Goal: Find specific page/section: Find specific page/section

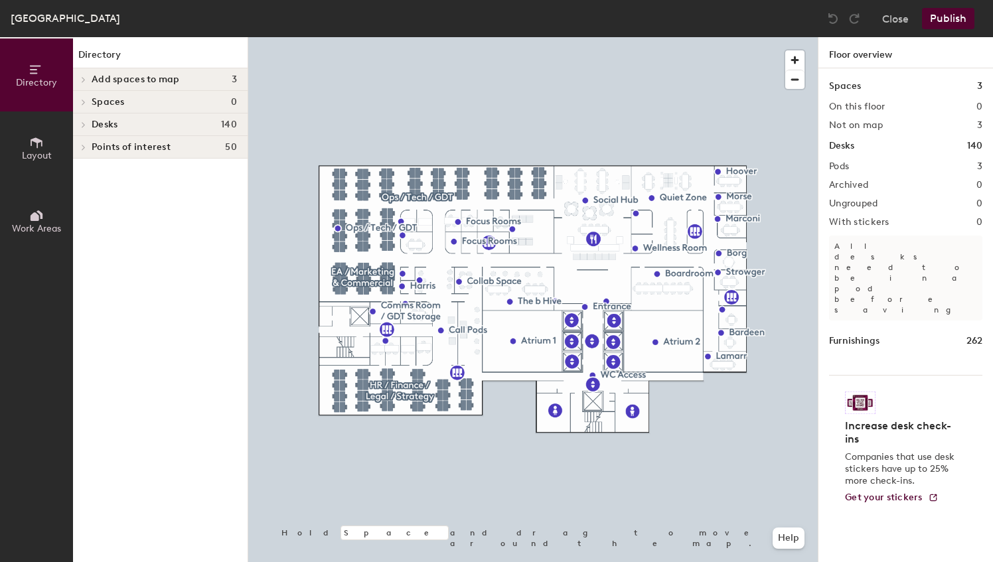
click at [85, 125] on icon at bounding box center [83, 124] width 3 height 5
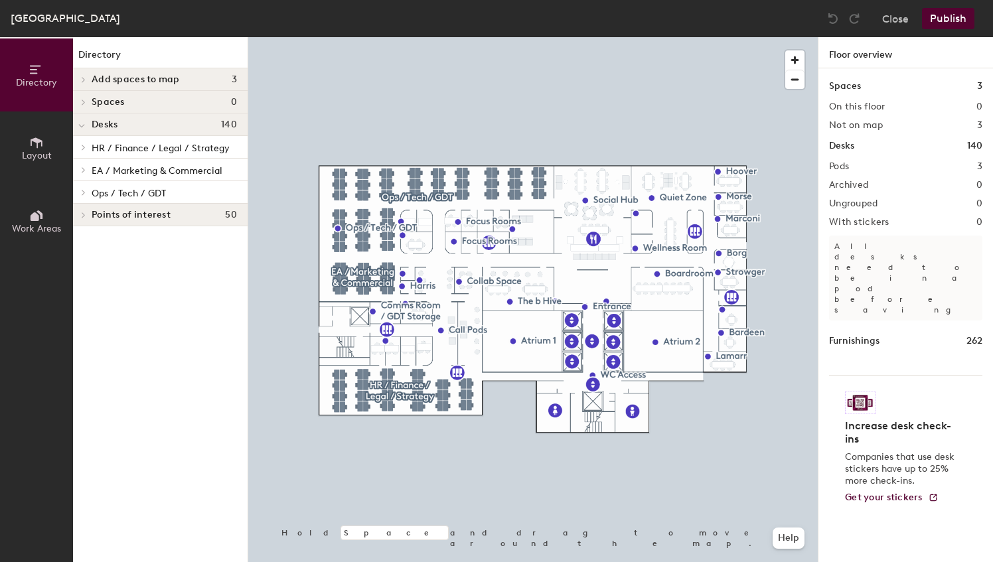
click at [85, 189] on icon at bounding box center [83, 192] width 5 height 7
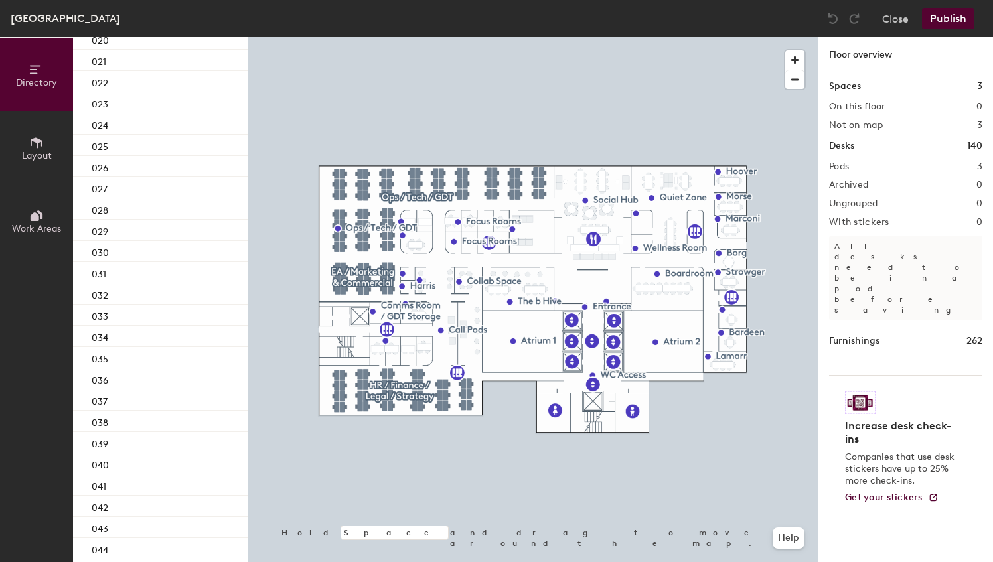
scroll to position [730, 0]
click at [138, 189] on div "034" at bounding box center [160, 185] width 175 height 21
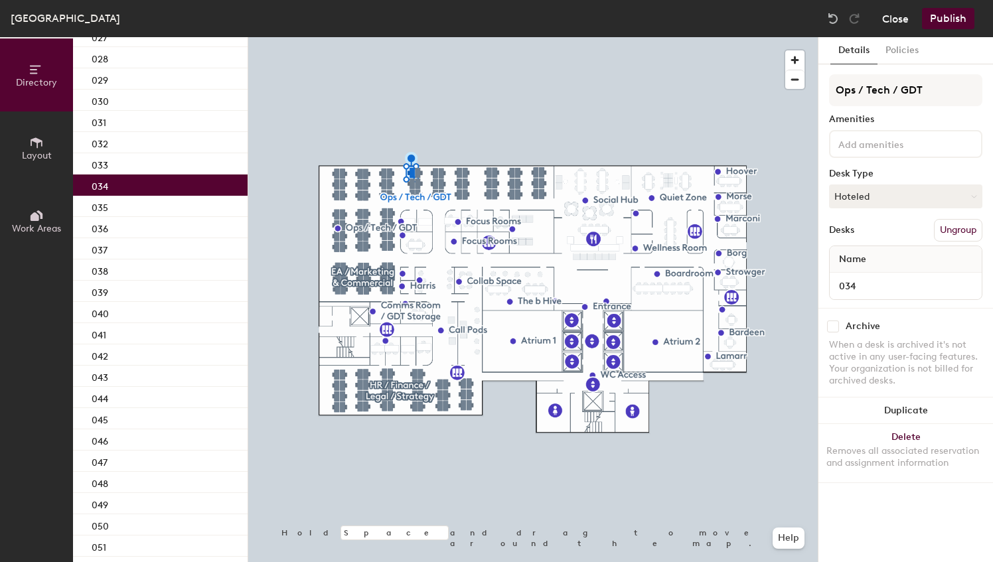
click at [894, 17] on button "Close" at bounding box center [895, 18] width 27 height 21
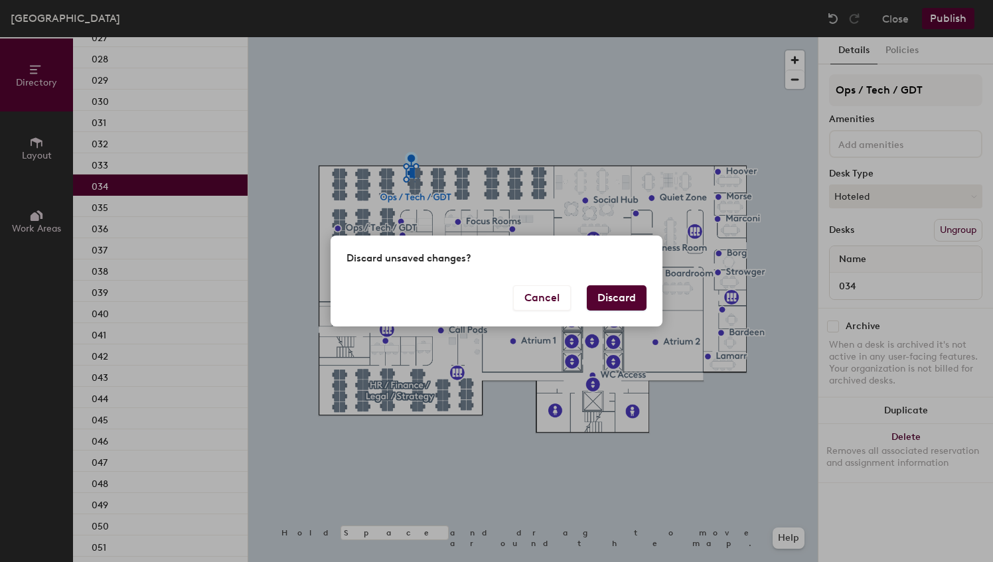
click at [620, 305] on button "Discard" at bounding box center [617, 297] width 60 height 25
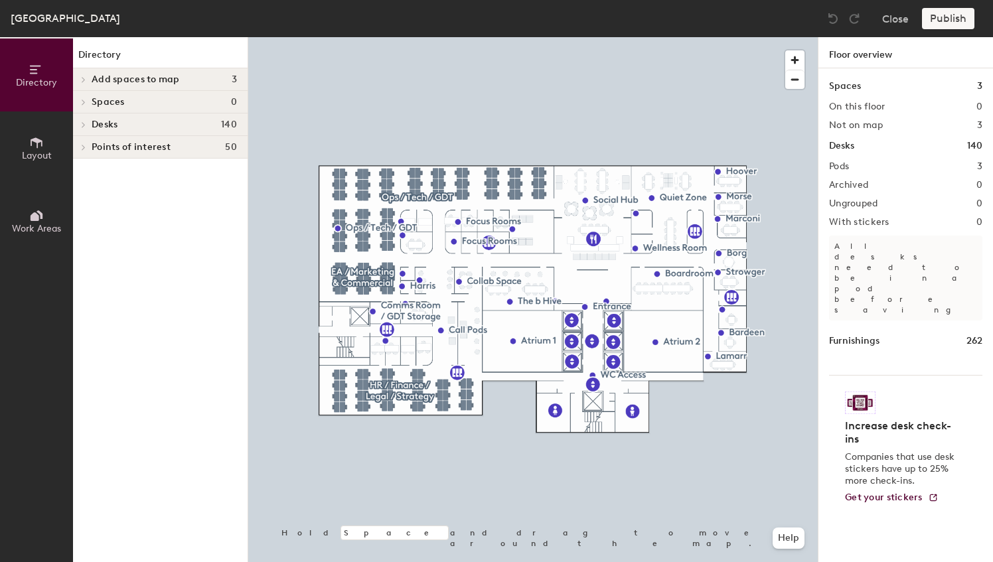
click at [81, 122] on span at bounding box center [82, 124] width 11 height 7
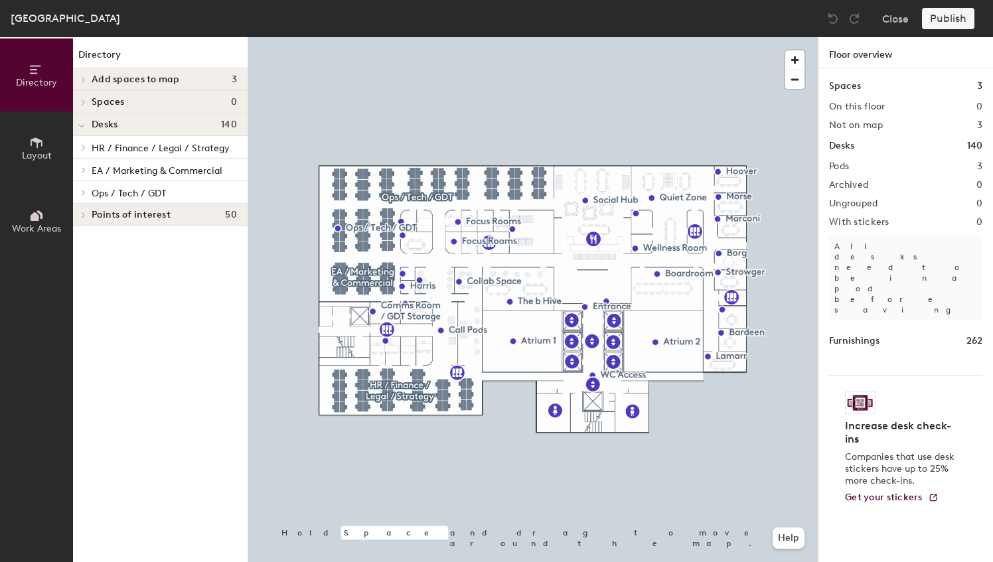
click at [88, 195] on div at bounding box center [83, 192] width 15 height 7
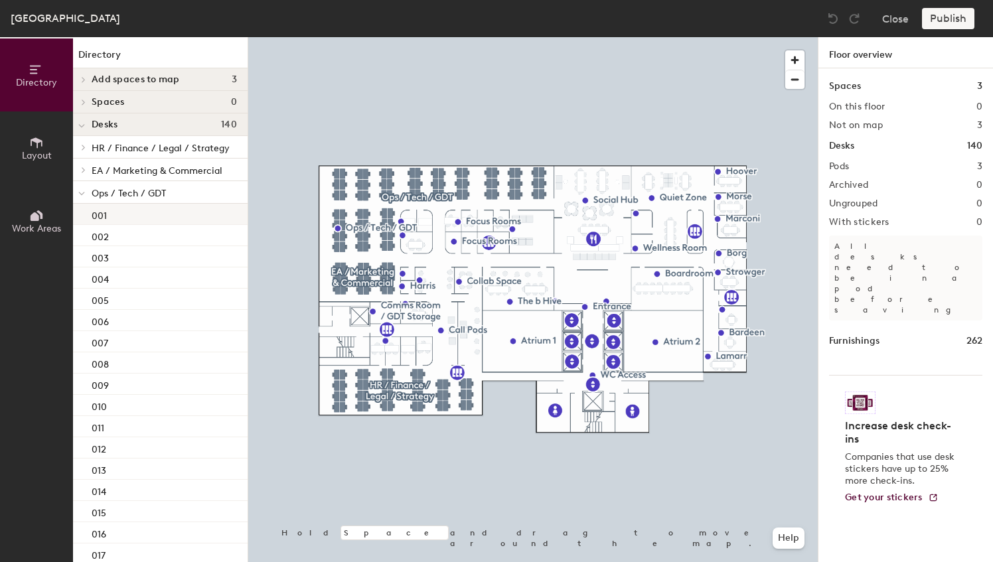
click at [102, 211] on p "001" at bounding box center [99, 213] width 15 height 15
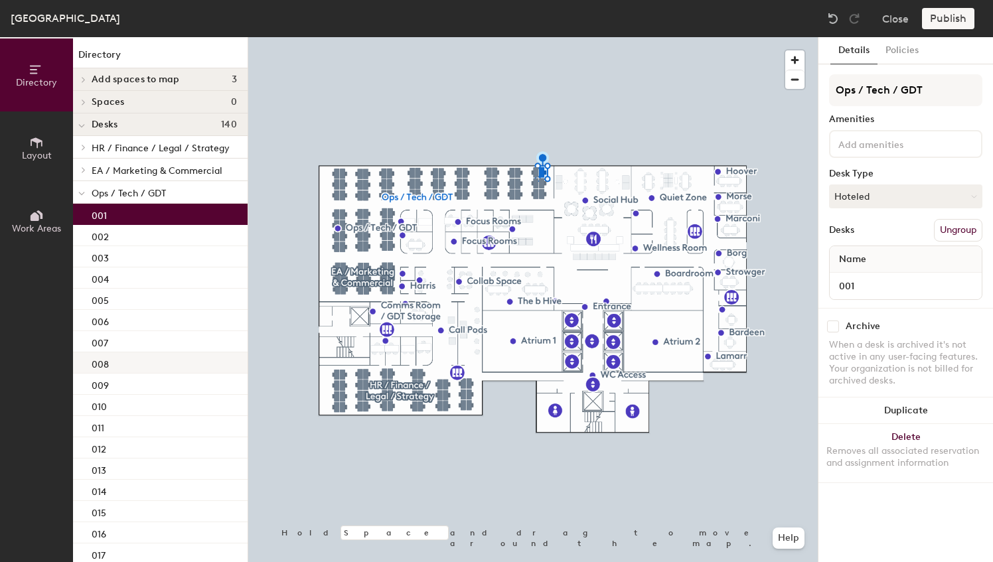
click at [92, 357] on p "008" at bounding box center [100, 362] width 17 height 15
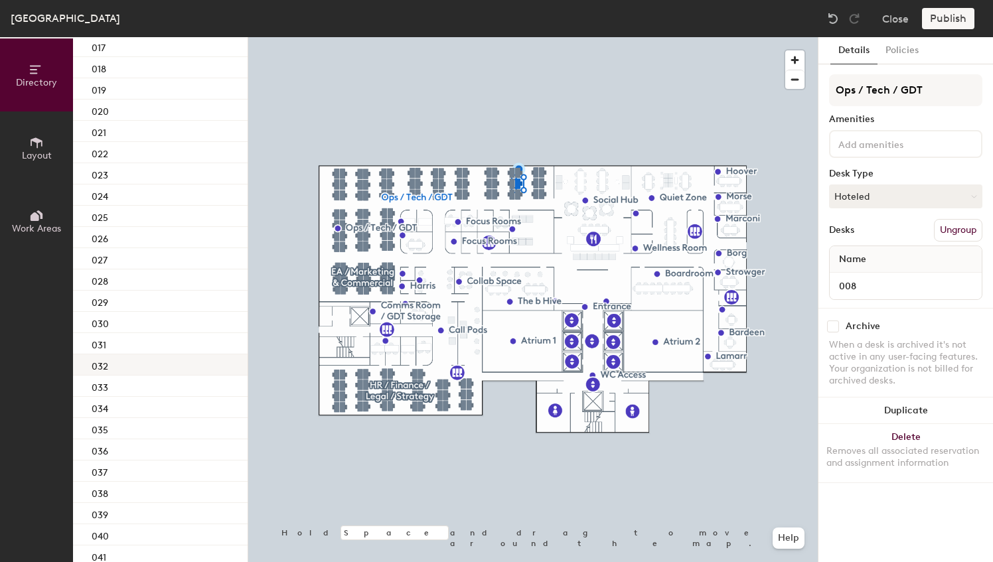
scroll to position [664, 0]
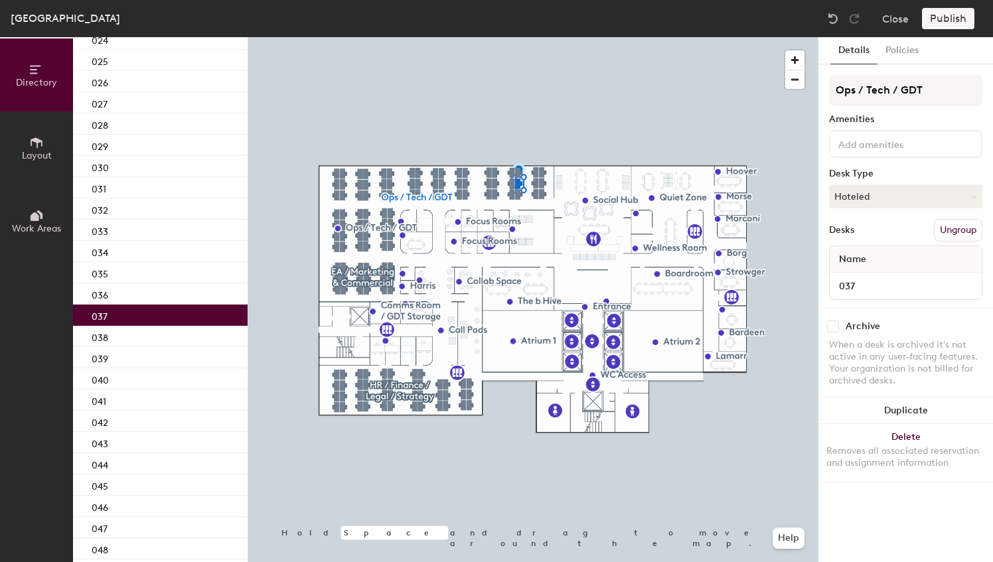
click at [101, 321] on p "037" at bounding box center [100, 314] width 16 height 15
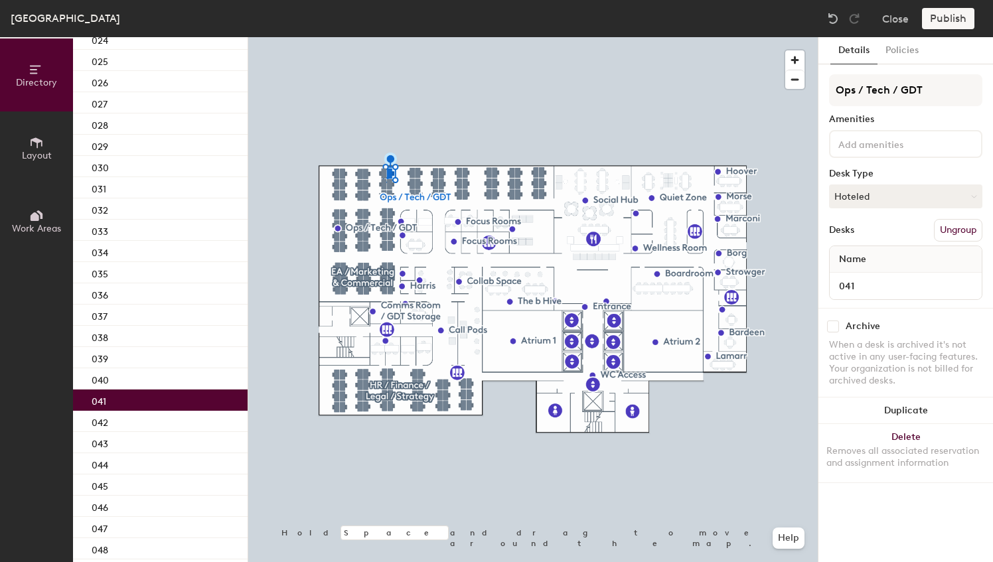
click at [109, 401] on div "041" at bounding box center [160, 400] width 175 height 21
click at [106, 477] on p "045" at bounding box center [100, 484] width 17 height 15
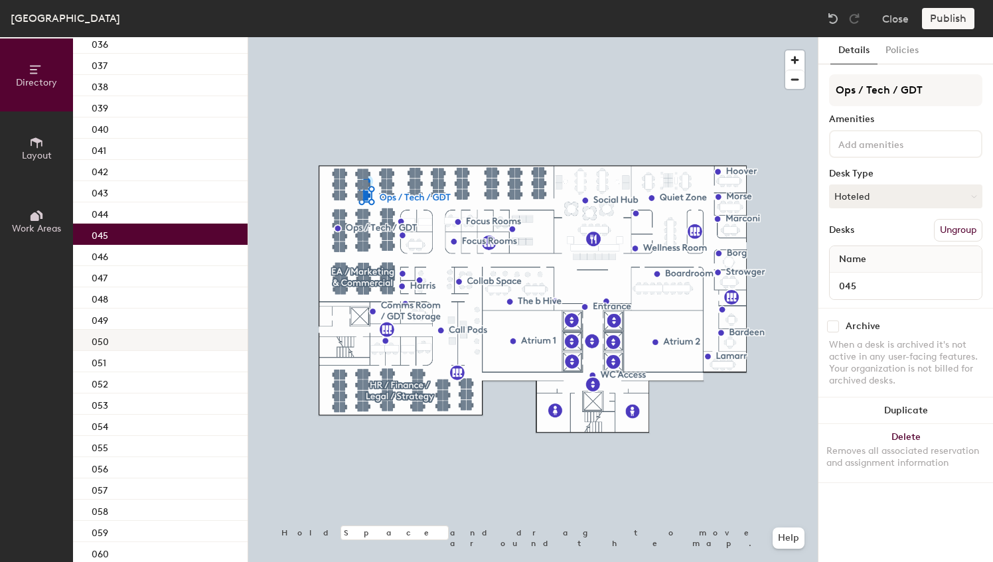
scroll to position [929, 0]
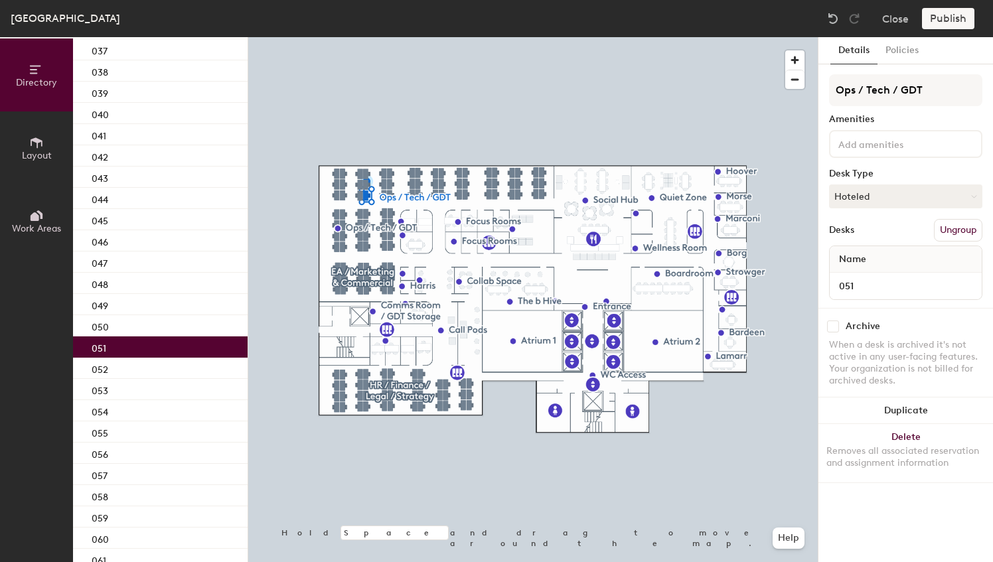
click at [114, 356] on div "051" at bounding box center [160, 347] width 175 height 21
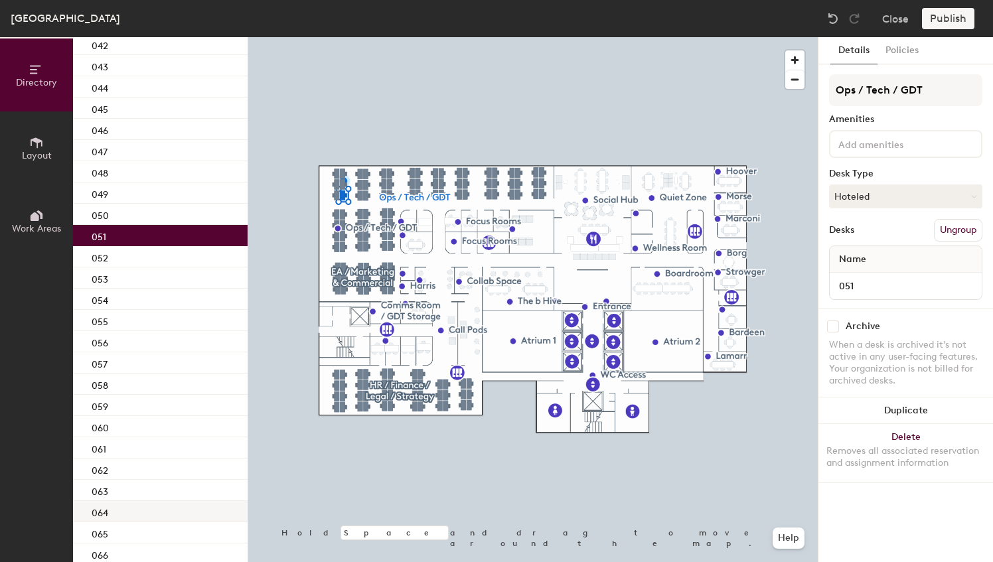
scroll to position [1195, 0]
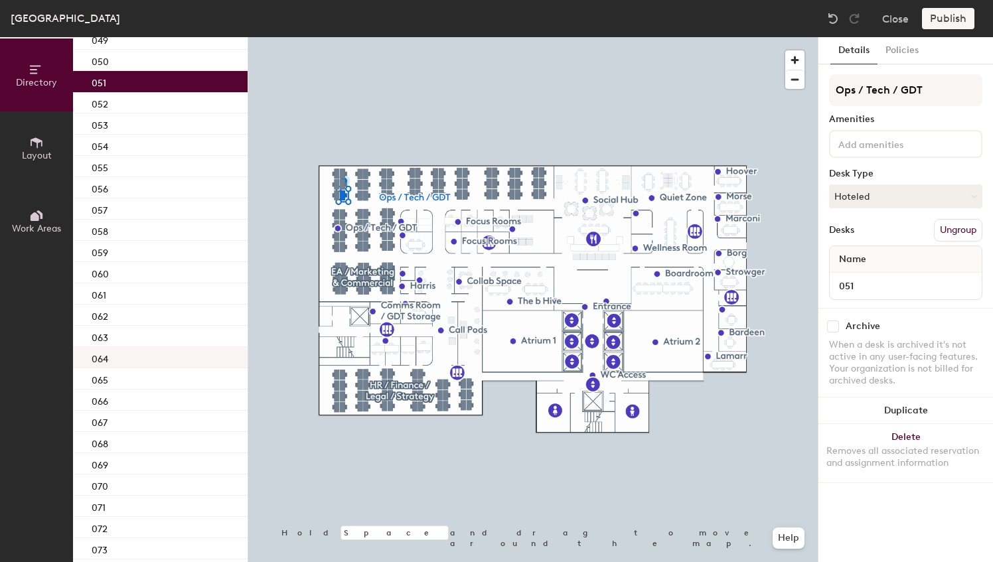
click at [110, 364] on div "064" at bounding box center [160, 357] width 175 height 21
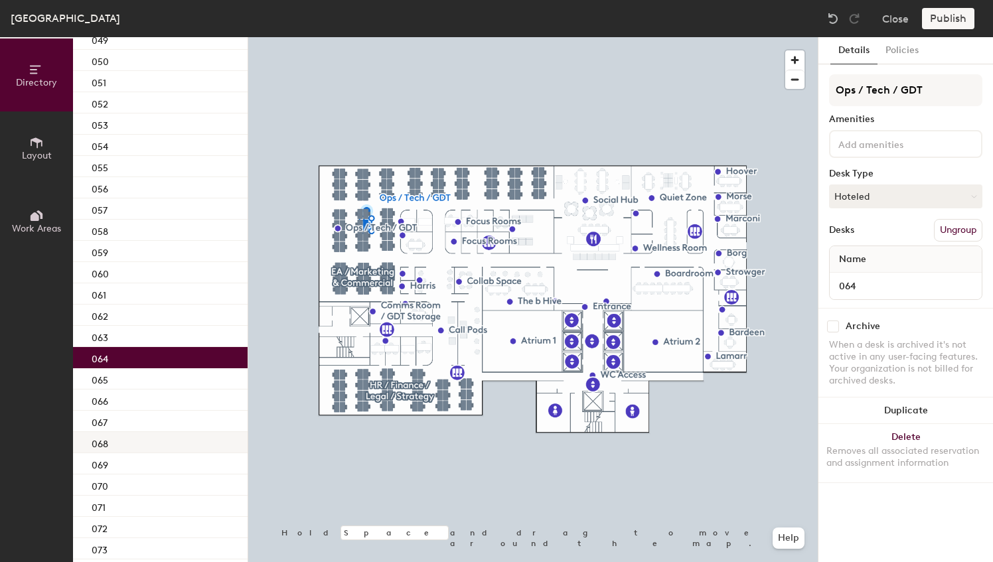
click at [97, 443] on p "068" at bounding box center [100, 442] width 17 height 15
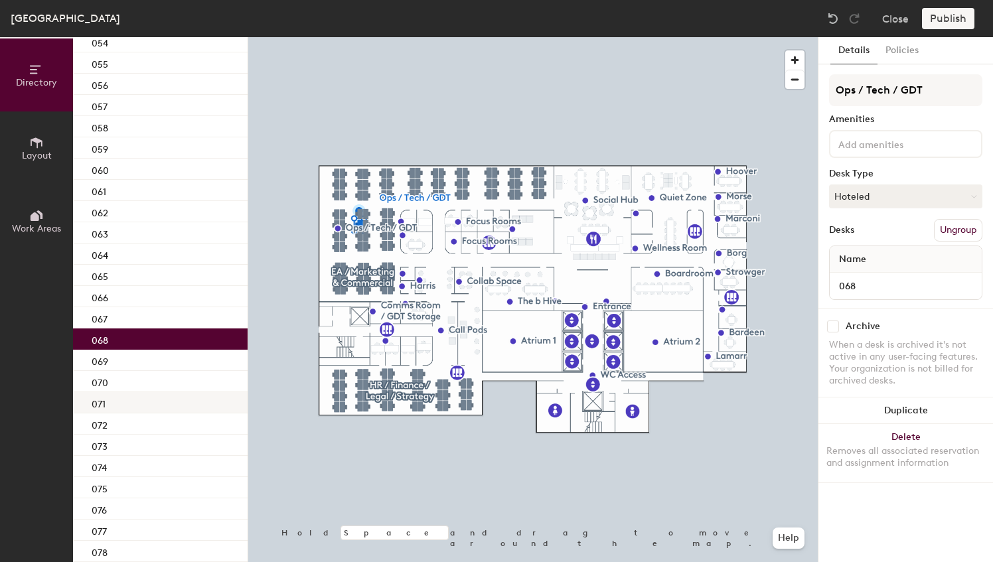
scroll to position [1331, 0]
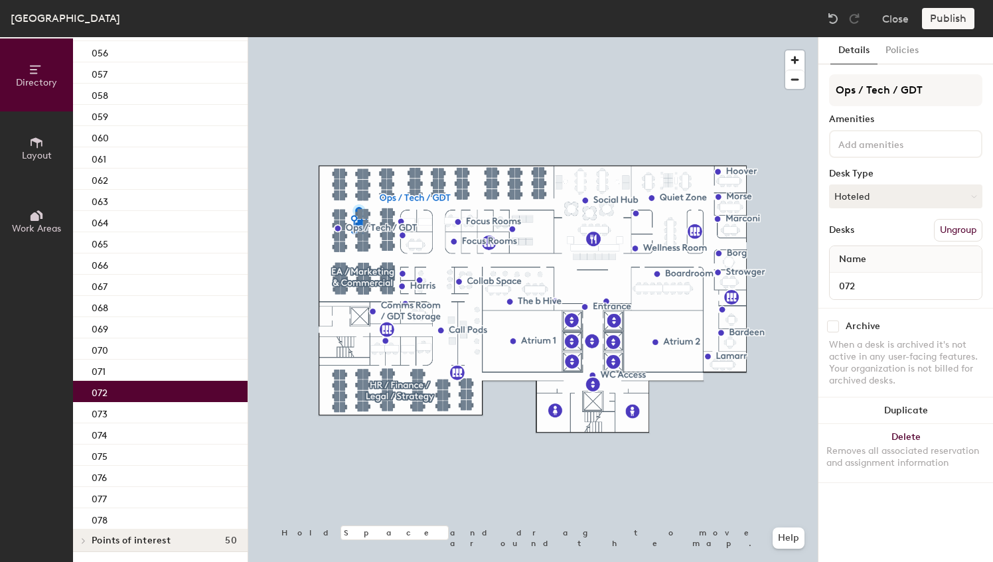
click at [96, 384] on p "072" at bounding box center [100, 391] width 16 height 15
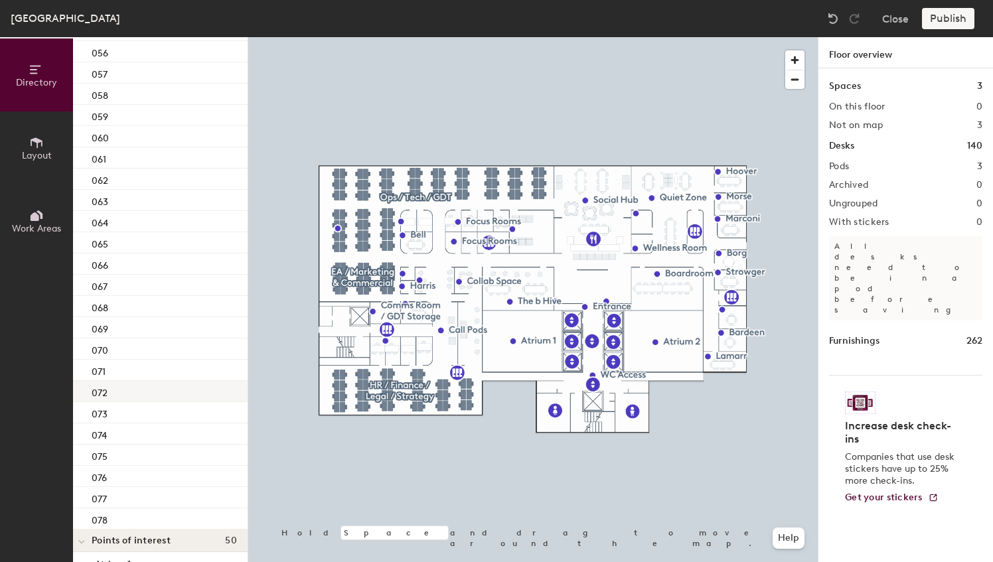
click at [117, 386] on div "072" at bounding box center [160, 391] width 175 height 21
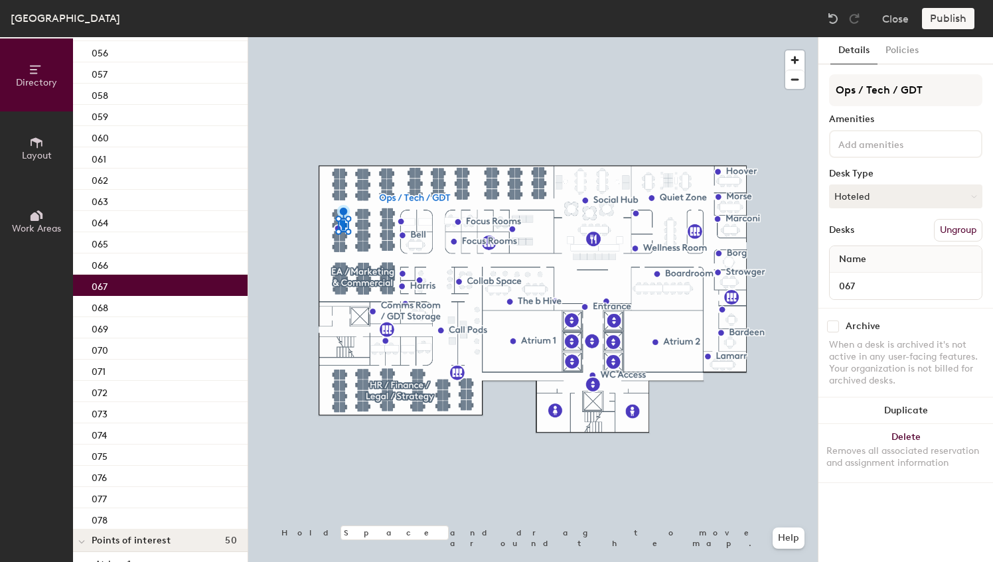
click at [115, 282] on div "067" at bounding box center [160, 285] width 175 height 21
click at [101, 204] on p "063" at bounding box center [100, 199] width 17 height 15
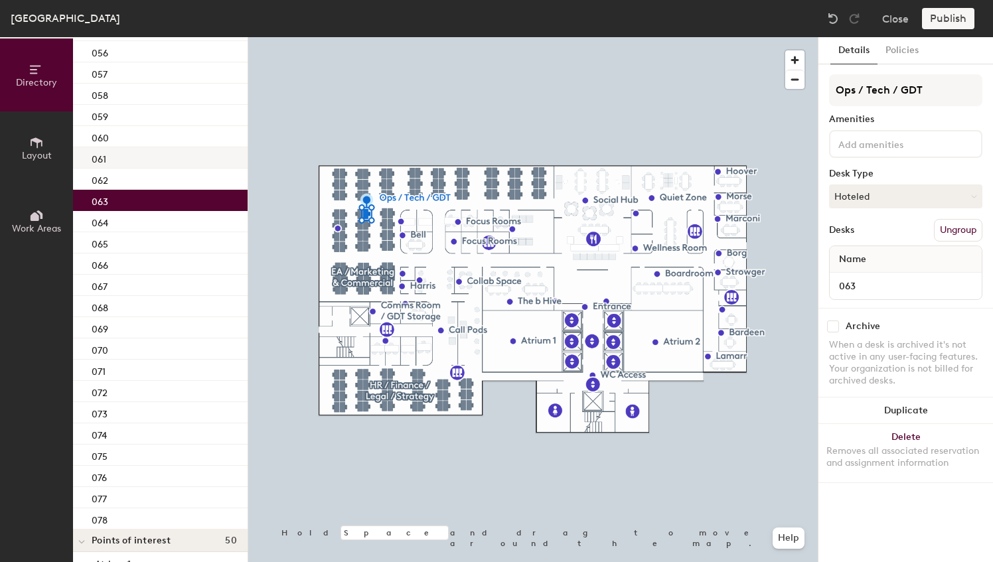
click at [90, 157] on div "061" at bounding box center [160, 157] width 175 height 21
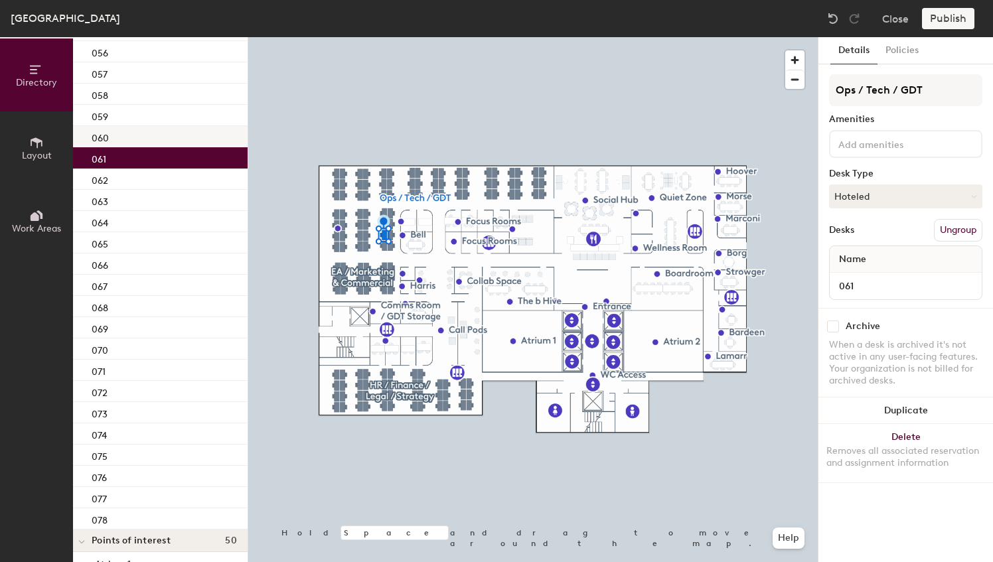
click at [98, 126] on div "060" at bounding box center [160, 136] width 175 height 21
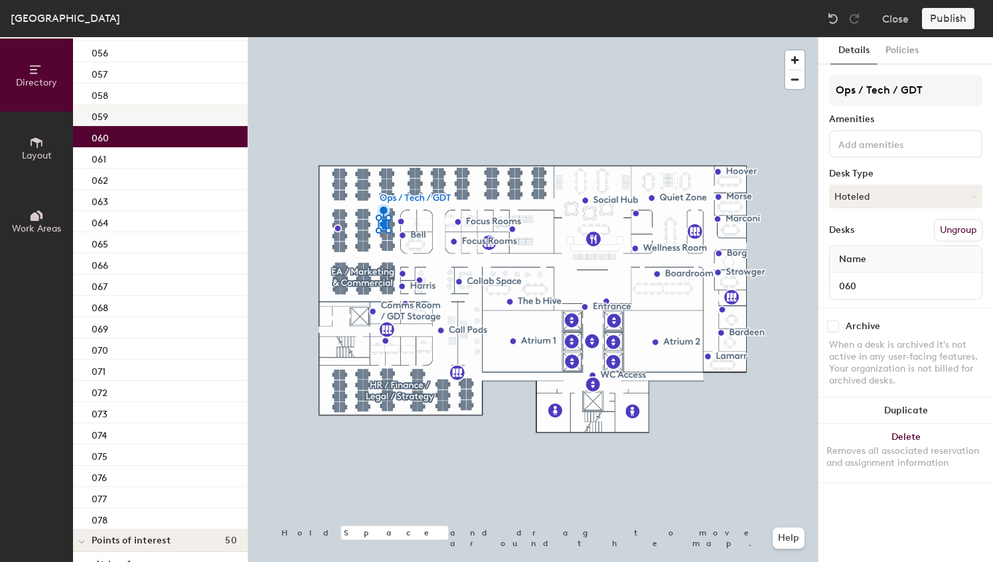
click at [94, 110] on p "059" at bounding box center [100, 115] width 17 height 15
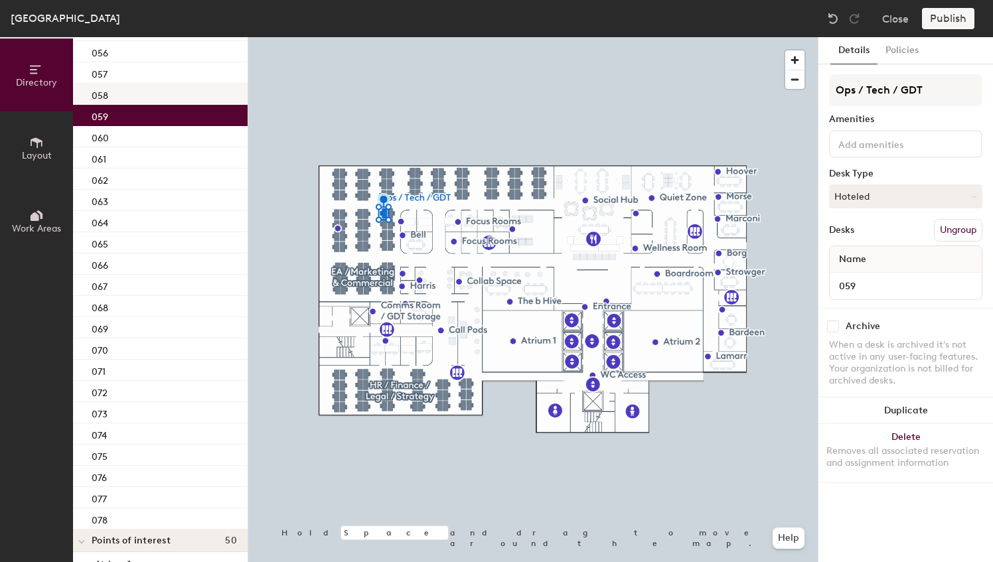
click at [114, 94] on div "058" at bounding box center [160, 94] width 175 height 21
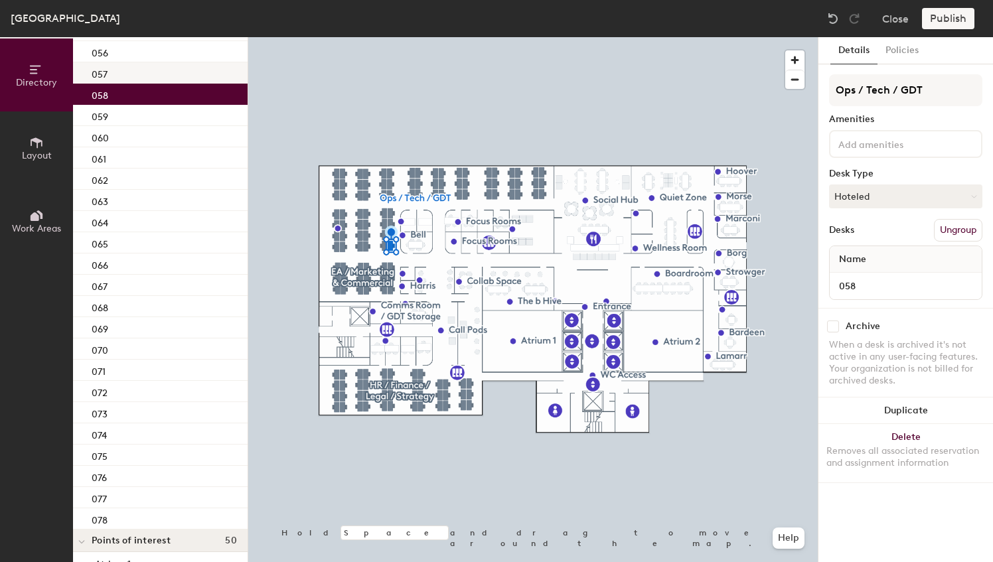
click at [131, 75] on div "057" at bounding box center [160, 72] width 175 height 21
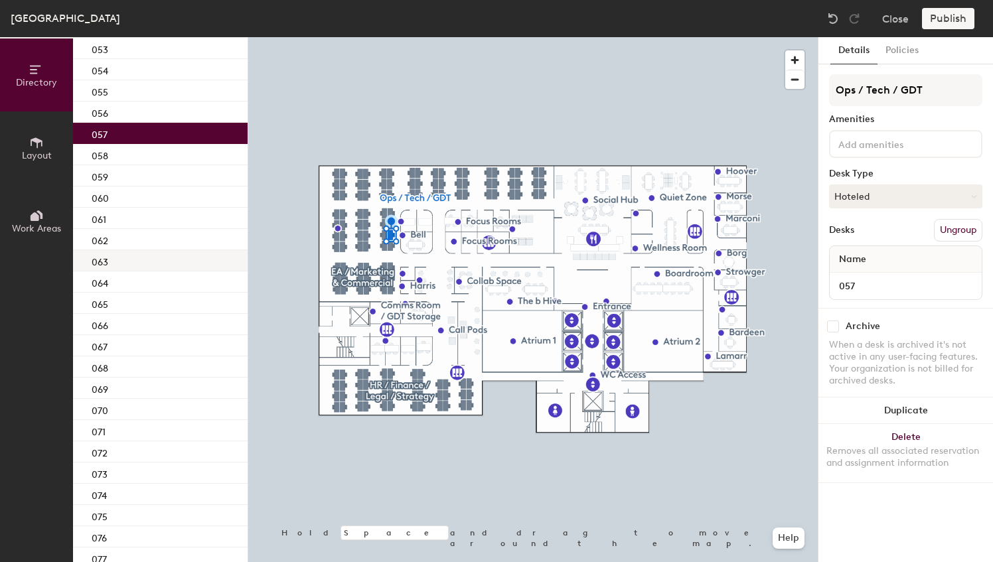
scroll to position [1198, 0]
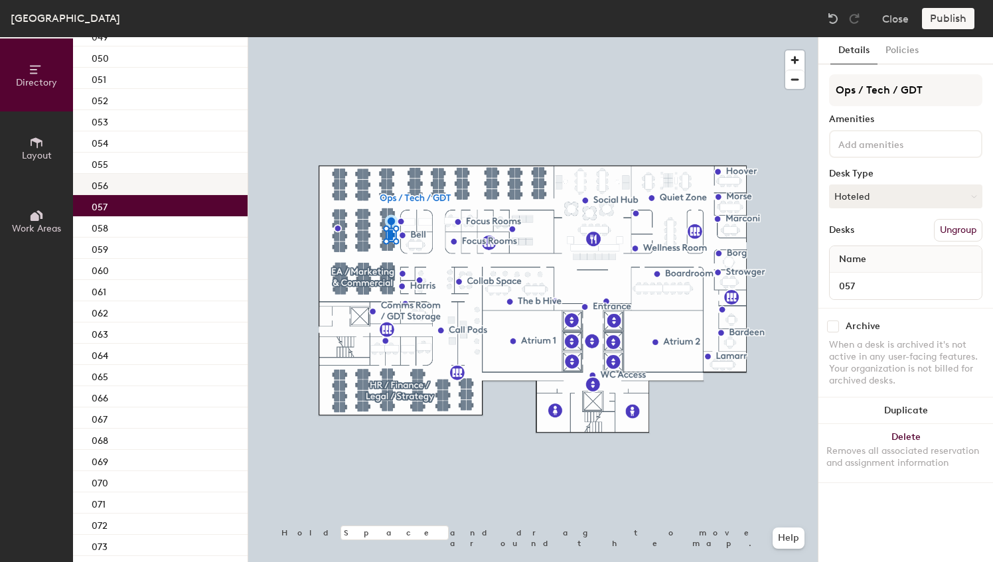
click at [131, 186] on div "056" at bounding box center [160, 184] width 175 height 21
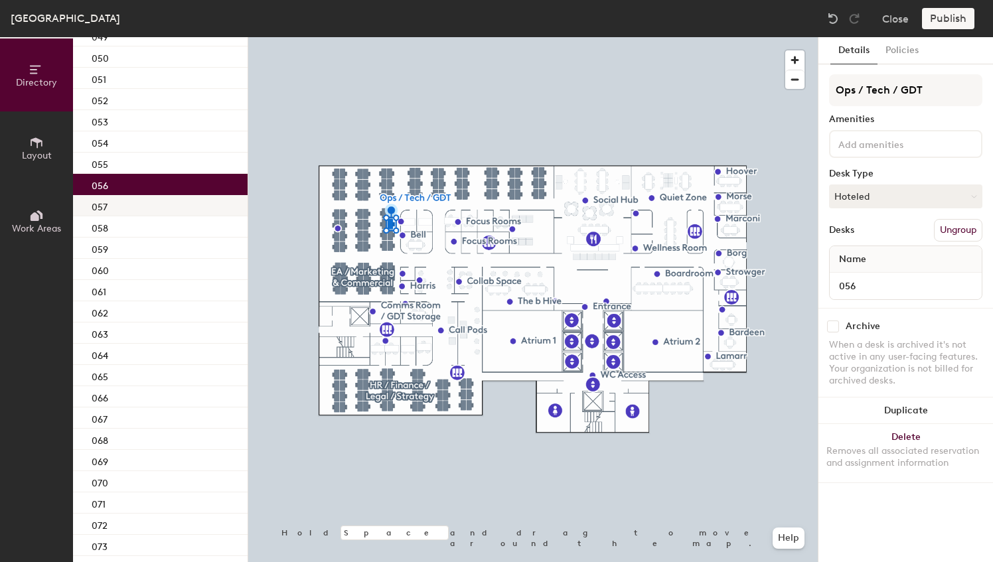
click at [129, 207] on div "057" at bounding box center [160, 205] width 175 height 21
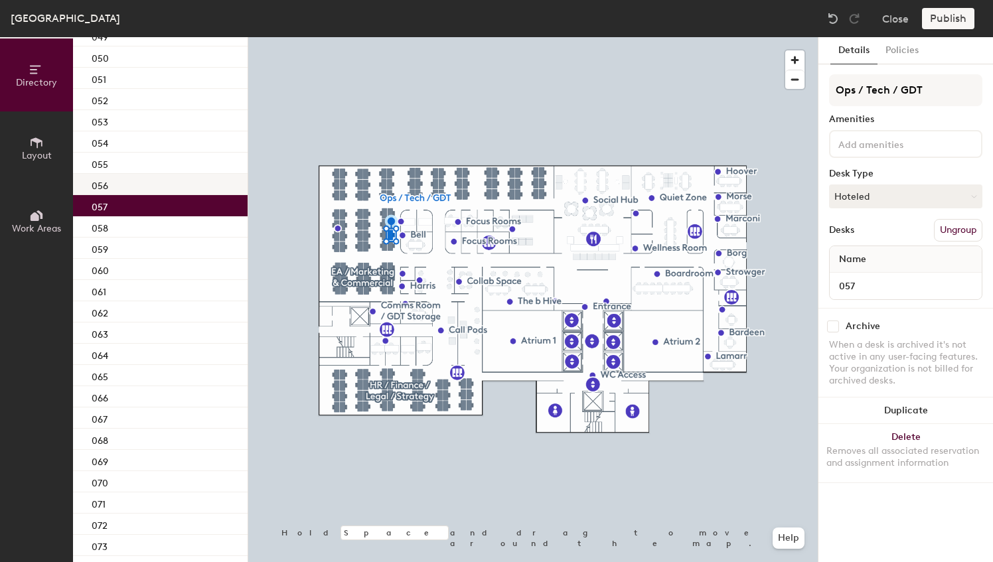
click at [122, 178] on div "056" at bounding box center [160, 184] width 175 height 21
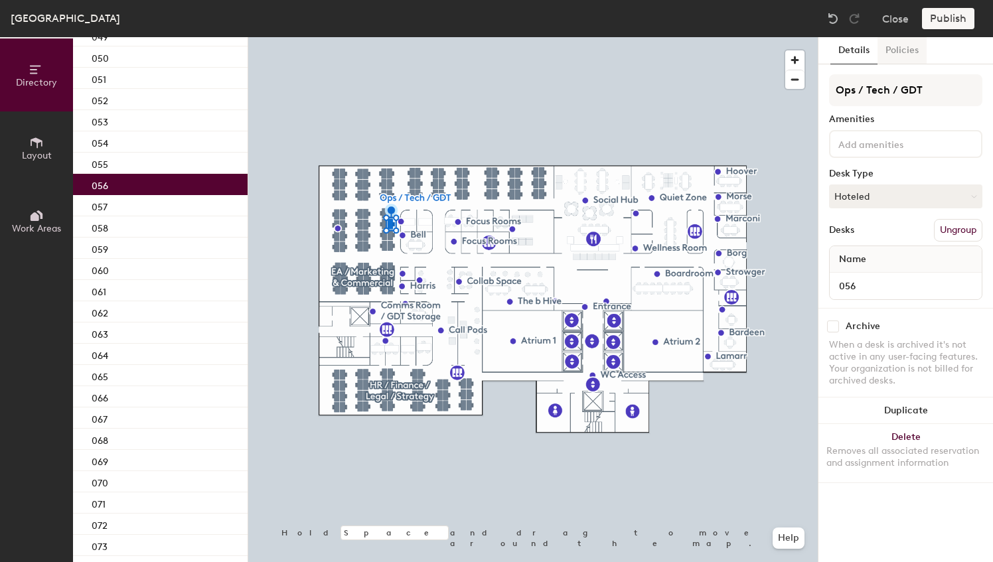
click at [885, 56] on button "Policies" at bounding box center [902, 50] width 49 height 27
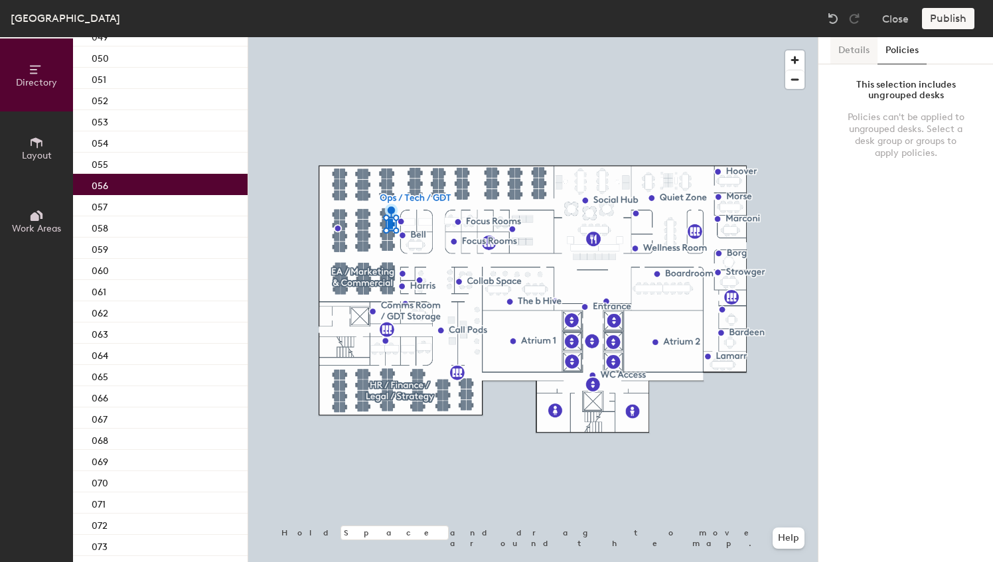
click at [848, 54] on button "Details" at bounding box center [853, 50] width 47 height 27
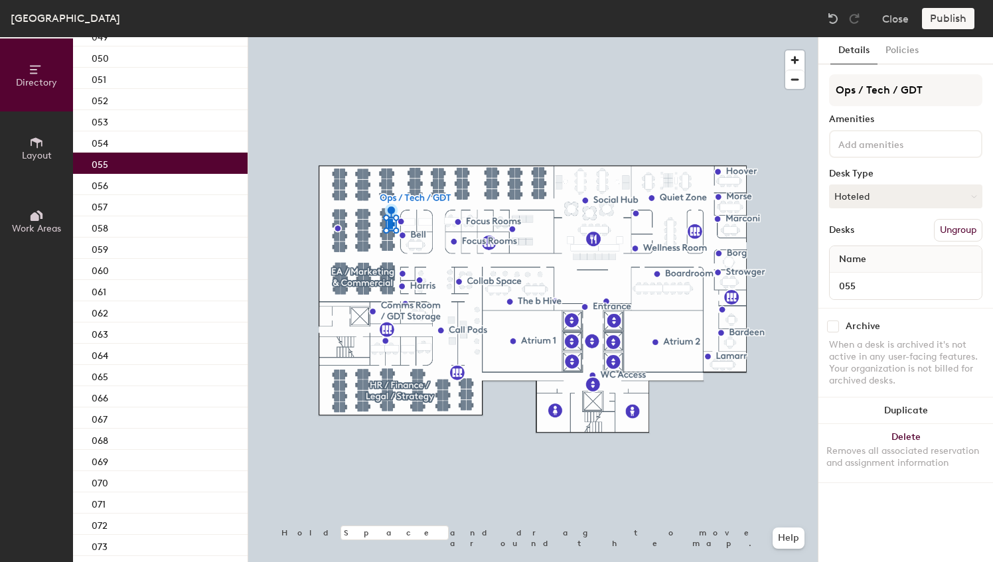
click at [151, 161] on div "055" at bounding box center [160, 163] width 175 height 21
click at [141, 138] on div "054" at bounding box center [160, 141] width 175 height 21
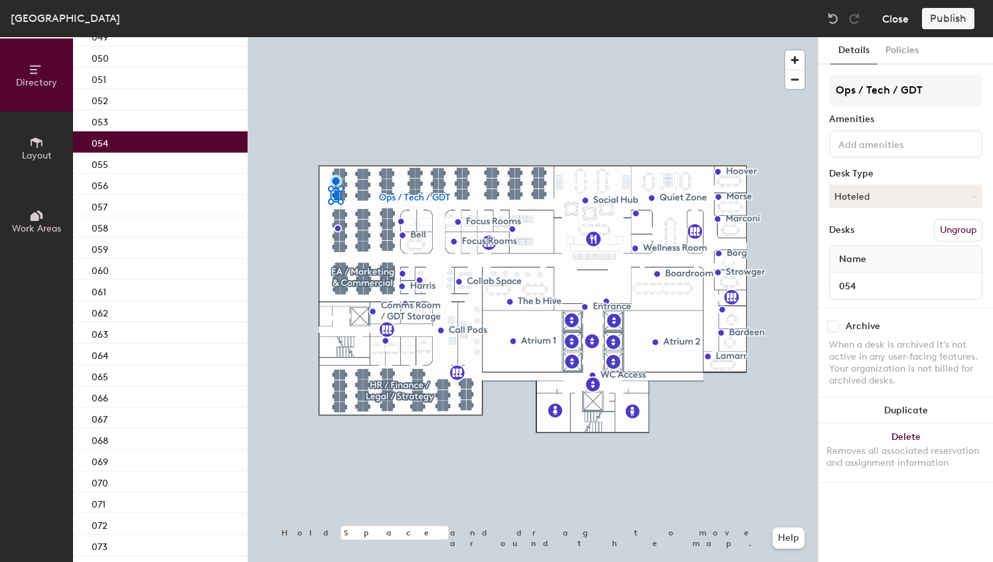
click at [895, 21] on button "Close" at bounding box center [895, 18] width 27 height 21
